Goal: Use online tool/utility: Utilize a website feature to perform a specific function

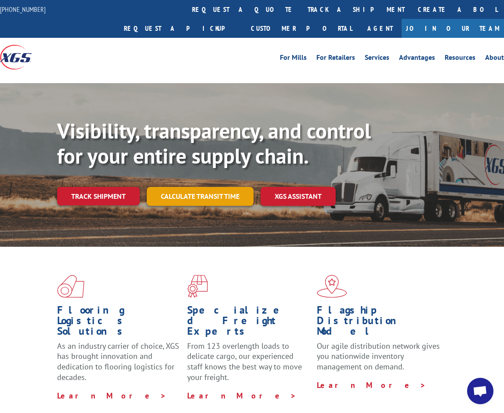
click at [189, 187] on link "Calculate transit time" at bounding box center [200, 196] width 107 height 19
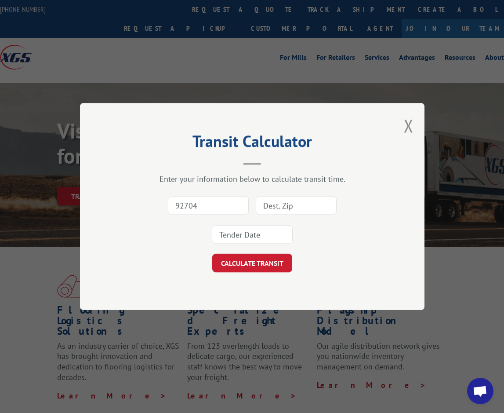
type input "92704"
click at [212, 254] on button "CALCULATE TRANSIT" at bounding box center [252, 263] width 80 height 18
click at [309, 205] on input at bounding box center [296, 205] width 81 height 18
click at [175, 251] on form "92704 This field is required This field is required CALCULATE TRANSIT" at bounding box center [252, 231] width 257 height 81
click at [314, 206] on input at bounding box center [296, 205] width 81 height 18
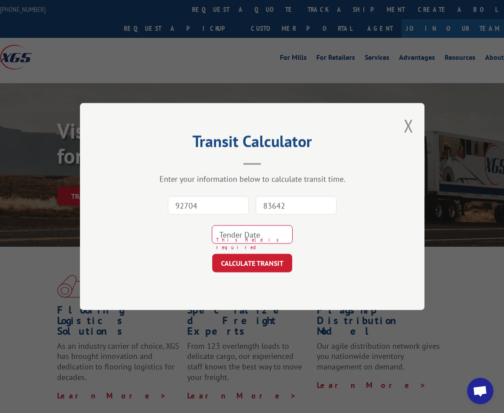
type input "83642"
click at [268, 232] on input at bounding box center [252, 234] width 81 height 18
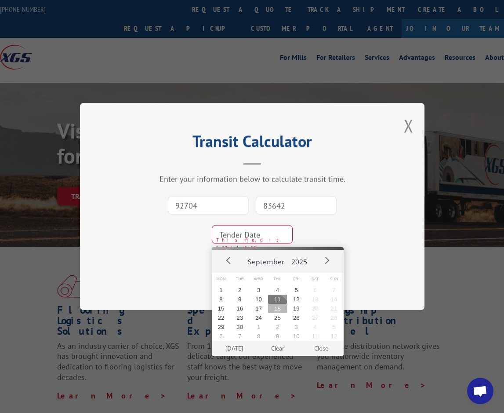
click at [277, 304] on button "18" at bounding box center [277, 308] width 19 height 9
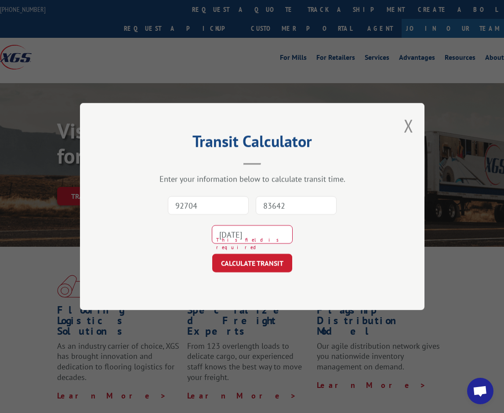
click at [270, 229] on input "[DATE]" at bounding box center [252, 234] width 81 height 18
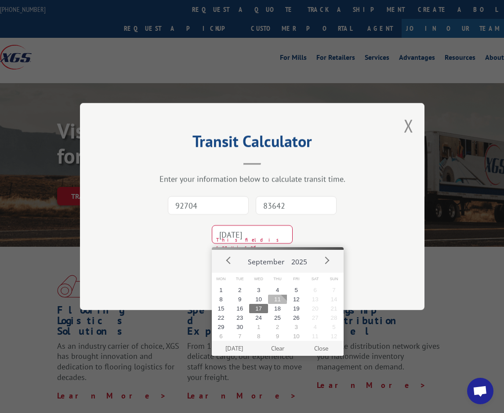
click at [284, 302] on button "11" at bounding box center [277, 299] width 19 height 9
type input "[DATE]"
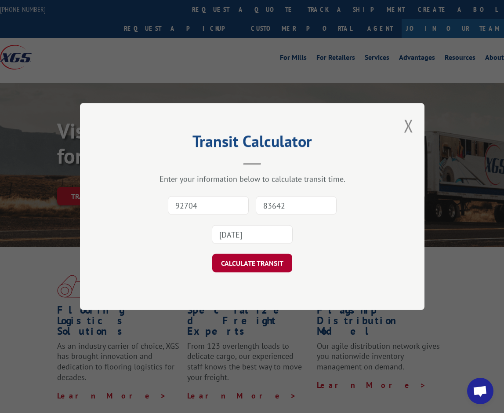
click at [274, 265] on button "CALCULATE TRANSIT" at bounding box center [252, 263] width 80 height 18
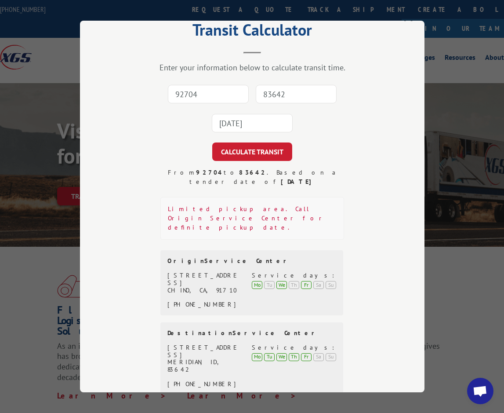
scroll to position [44, 0]
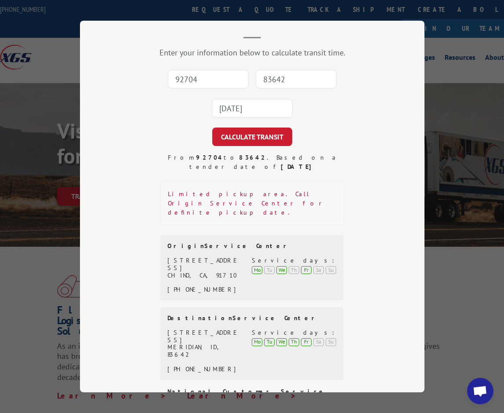
click at [272, 396] on div "Contact us at [PHONE_NUMBER]" at bounding box center [256, 400] width 177 height 9
drag, startPoint x: 463, startPoint y: 331, endPoint x: 452, endPoint y: 327, distance: 12.2
click at [463, 331] on div "Transit Calculator Enter your information below to calculate transit time. 9270…" at bounding box center [252, 206] width 504 height 413
